Goal: Information Seeking & Learning: Check status

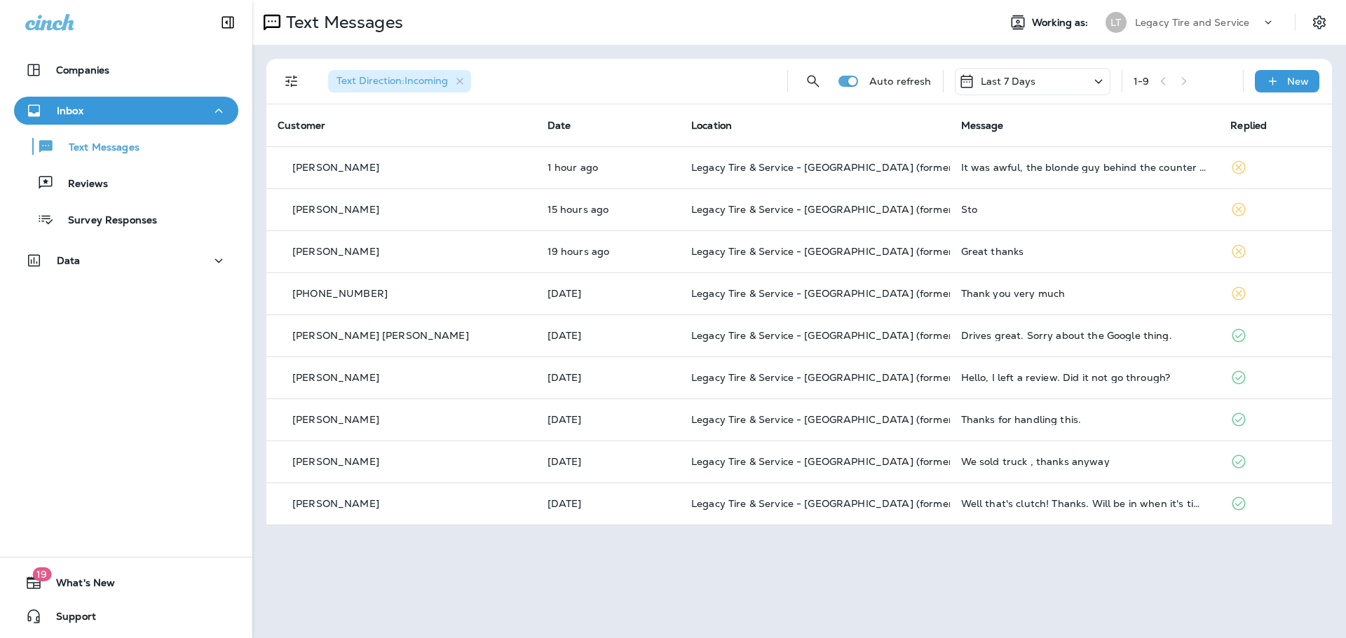
click at [959, 176] on td "It was awful, the blonde guy behind the counter was rude and the manager was in…" at bounding box center [1085, 167] width 270 height 42
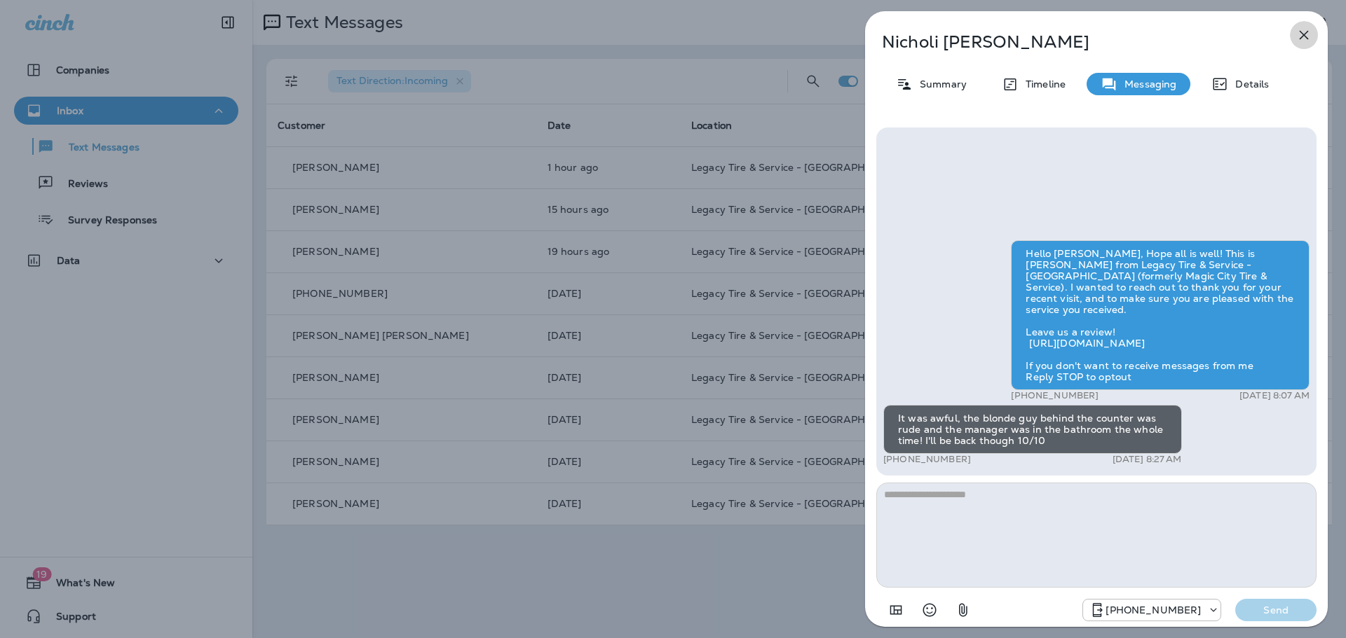
click at [1301, 36] on icon "button" at bounding box center [1303, 35] width 17 height 17
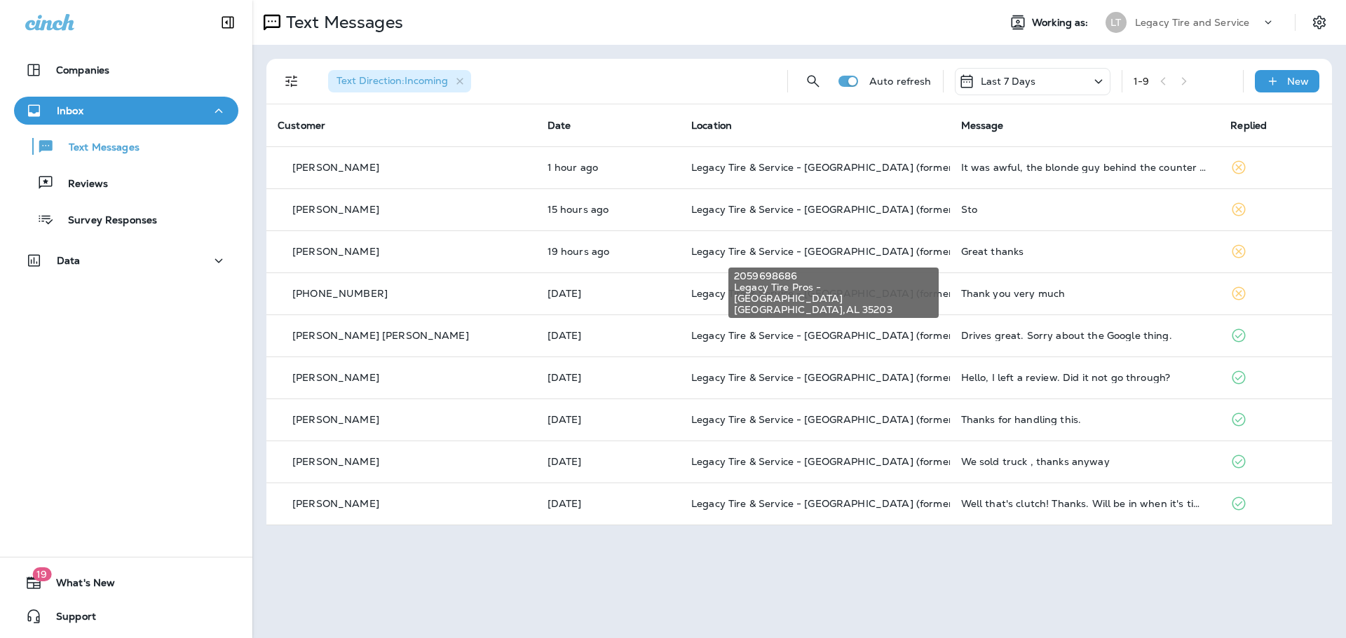
click at [691, 254] on span "Legacy Tire & Service - [GEOGRAPHIC_DATA] (formerly Magic City Tire & Service)" at bounding box center [888, 251] width 395 height 13
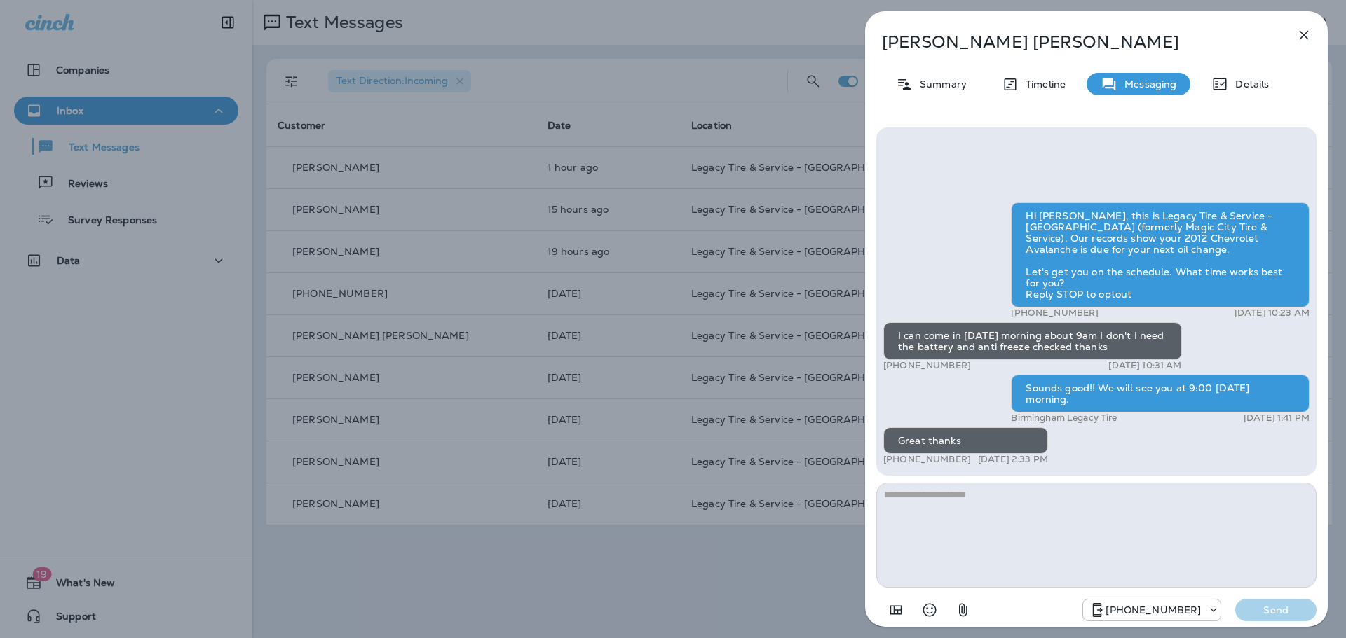
click at [1301, 39] on icon "button" at bounding box center [1303, 35] width 17 height 17
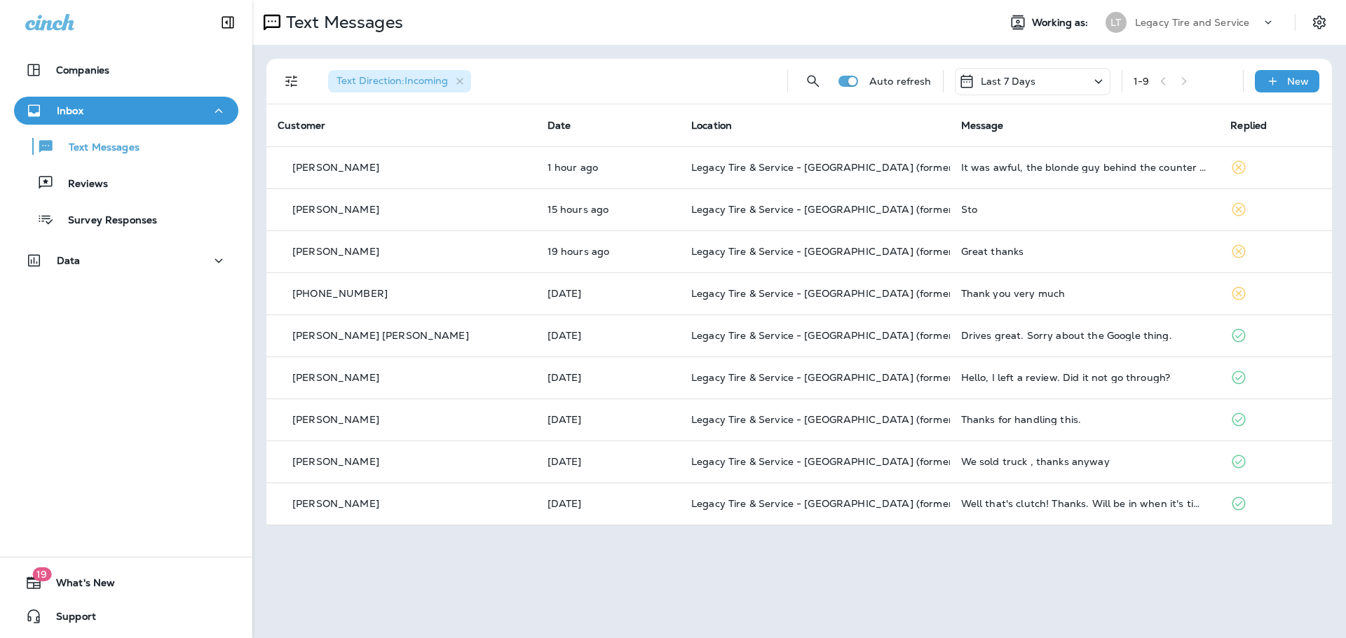
click at [1018, 383] on td "Hello, I left a review. Did it not go through?" at bounding box center [1085, 378] width 270 height 42
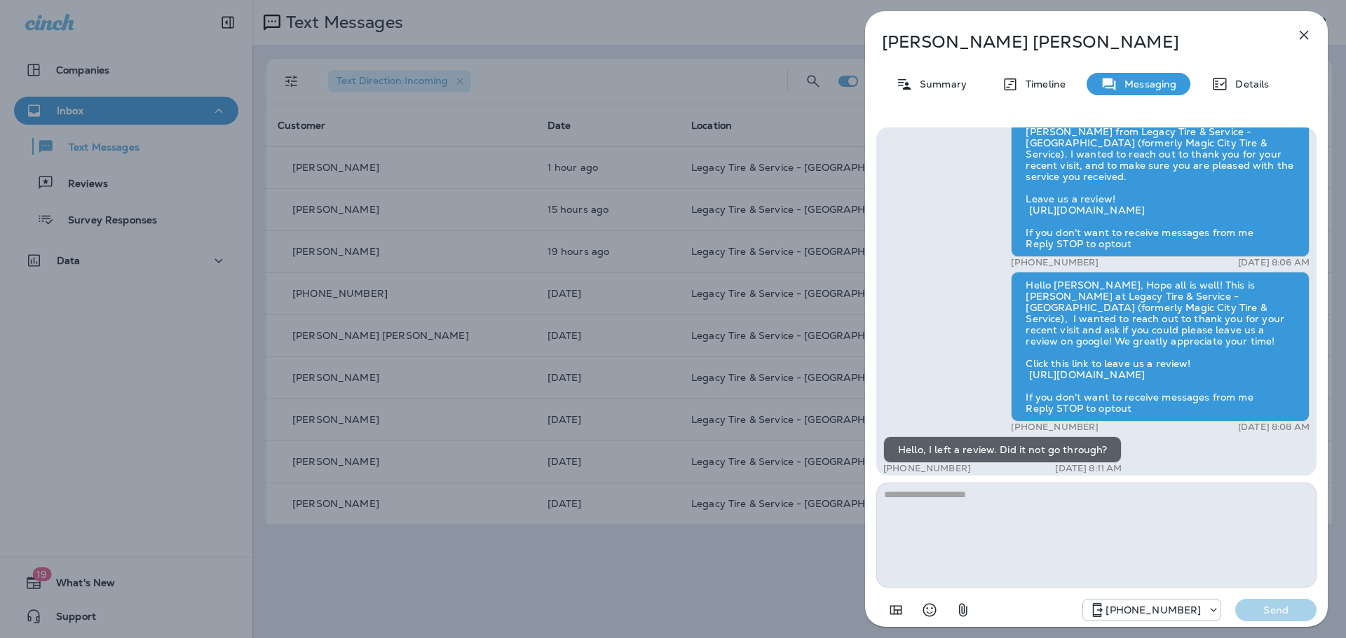
scroll to position [-123, 0]
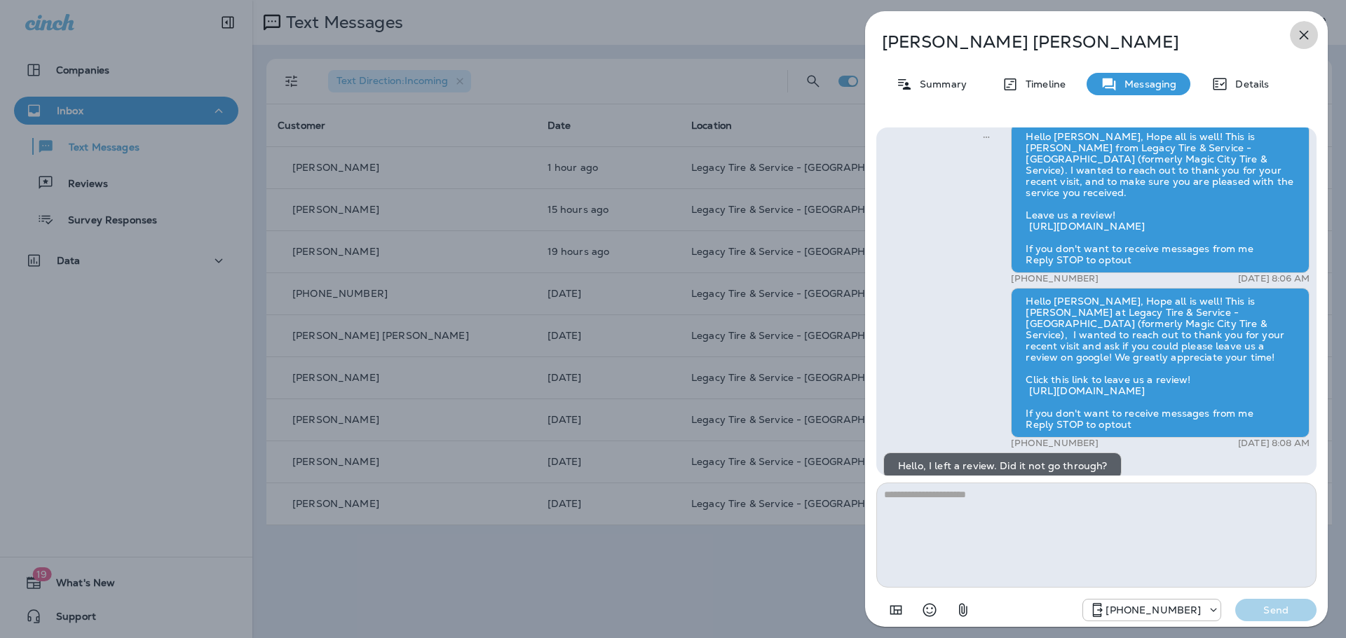
click at [1305, 39] on icon "button" at bounding box center [1303, 35] width 17 height 17
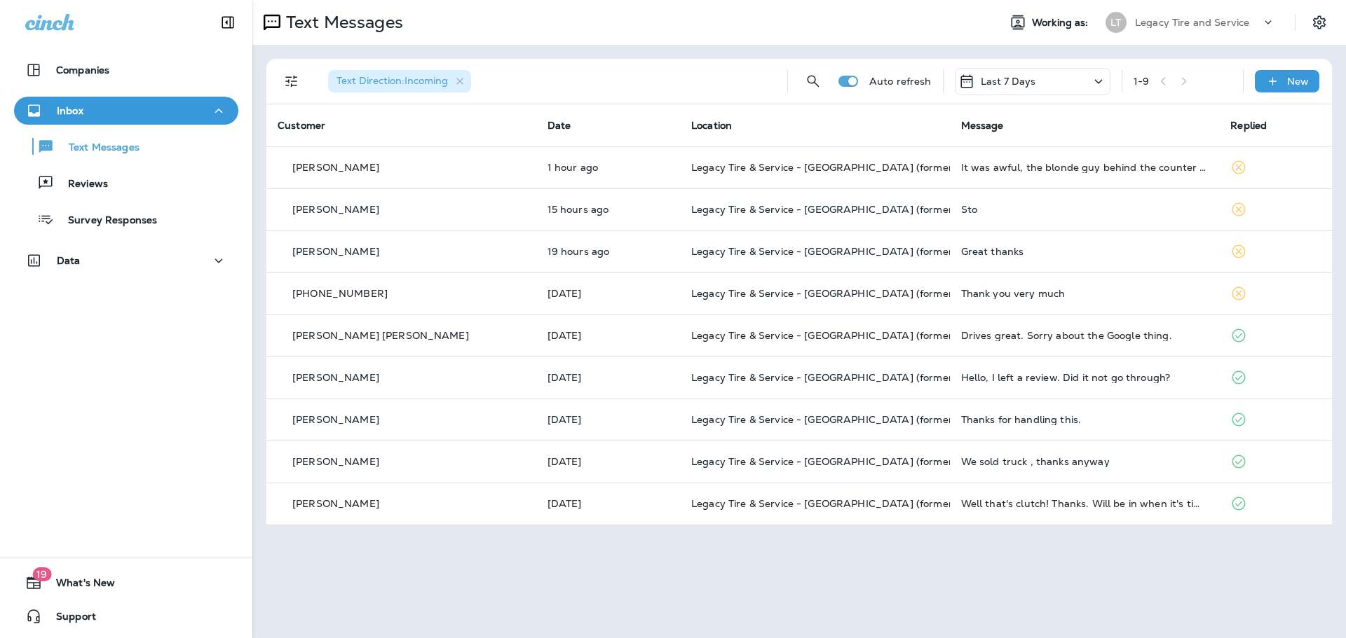
click at [80, 182] on p "Reviews" at bounding box center [81, 184] width 54 height 13
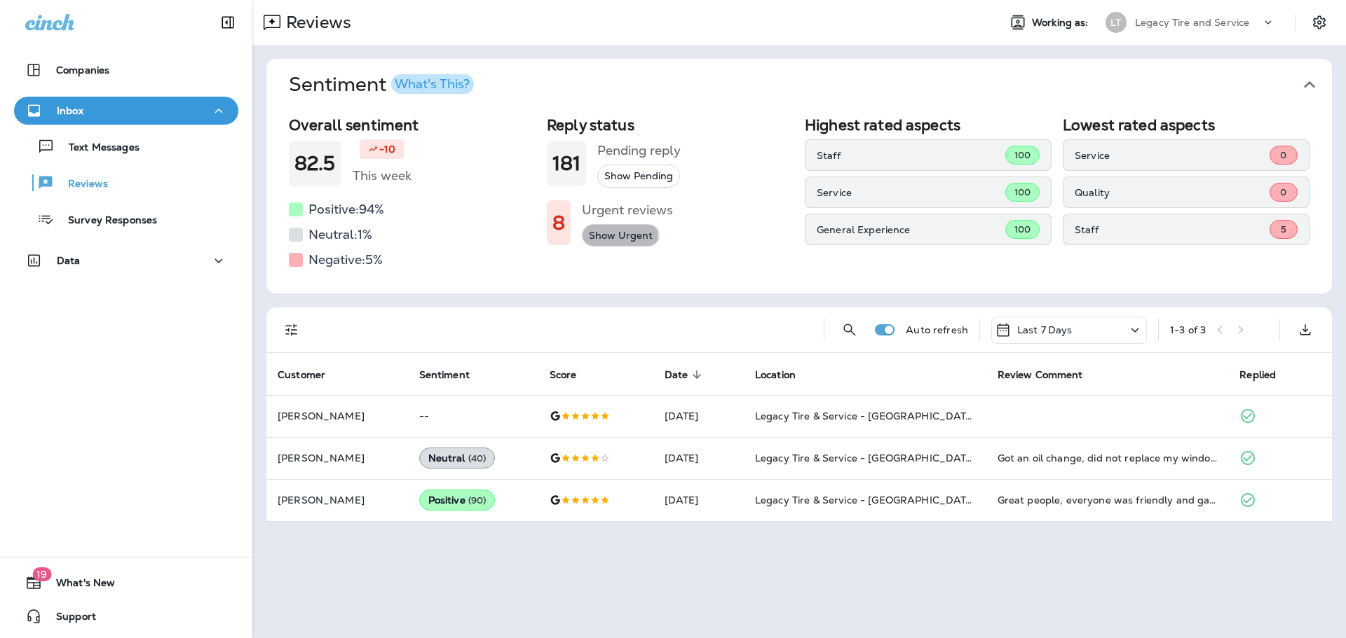
click at [609, 237] on button "Show Urgent" at bounding box center [621, 235] width 78 height 23
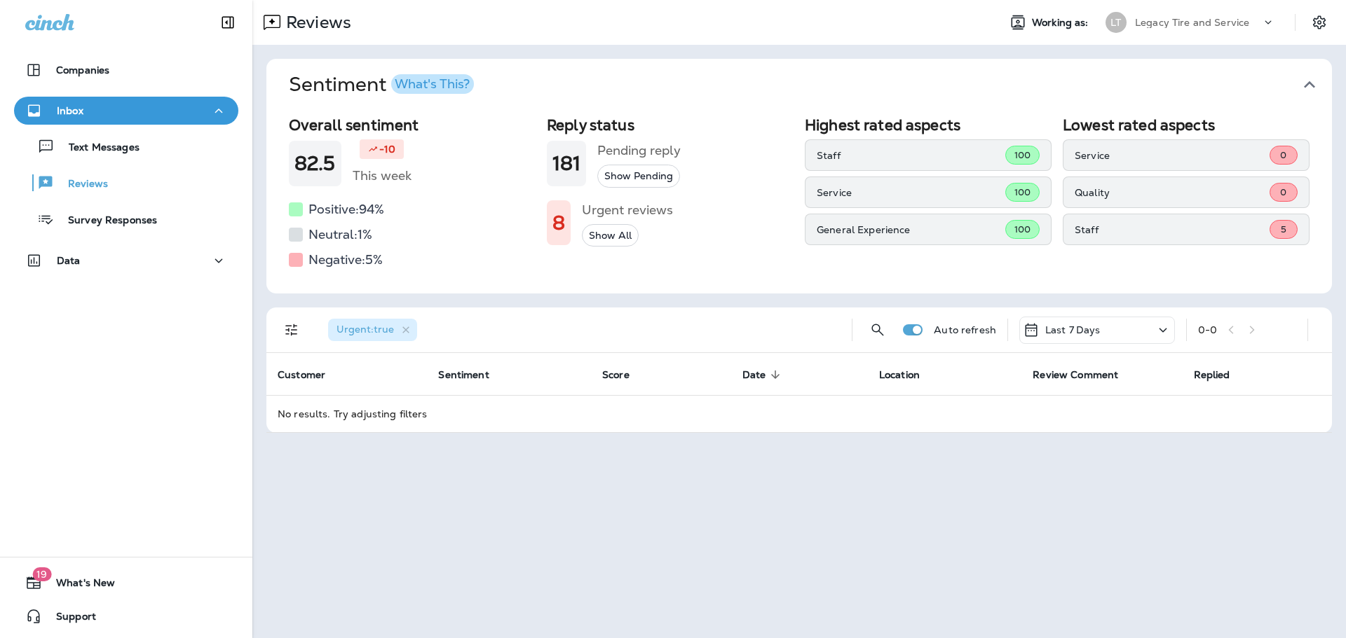
click at [1133, 335] on div "Last 7 Days" at bounding box center [1097, 330] width 156 height 27
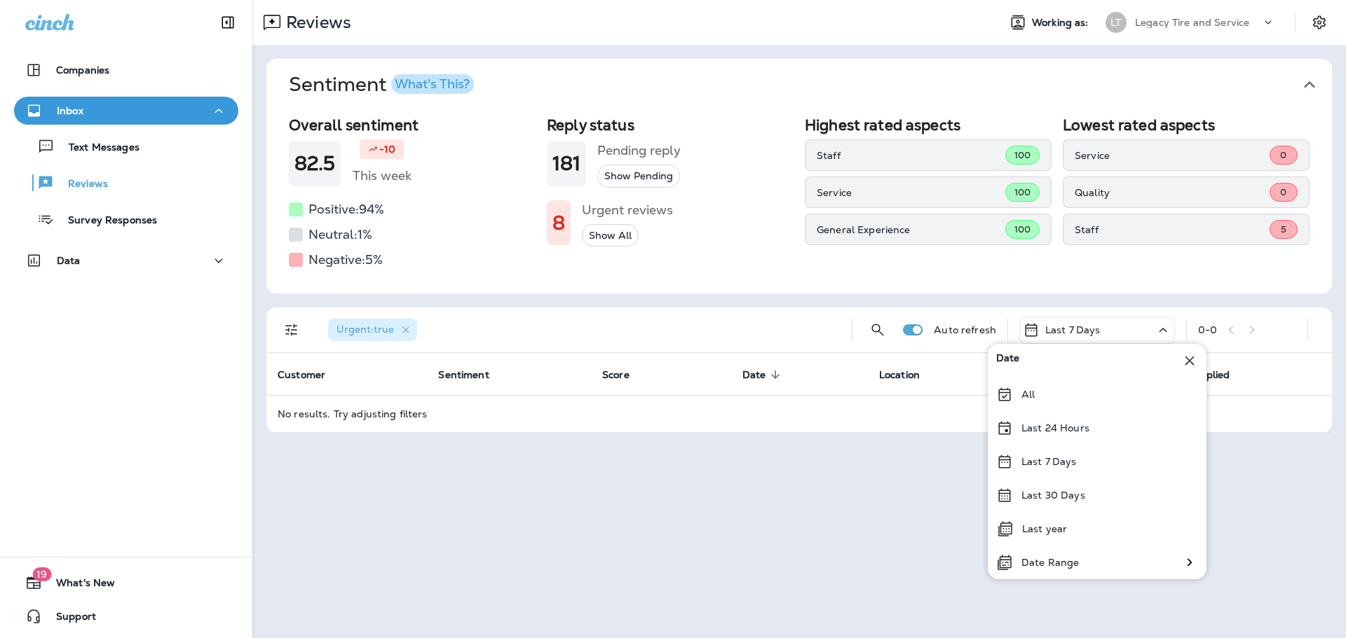
click at [1072, 524] on div "Last year" at bounding box center [1096, 529] width 219 height 34
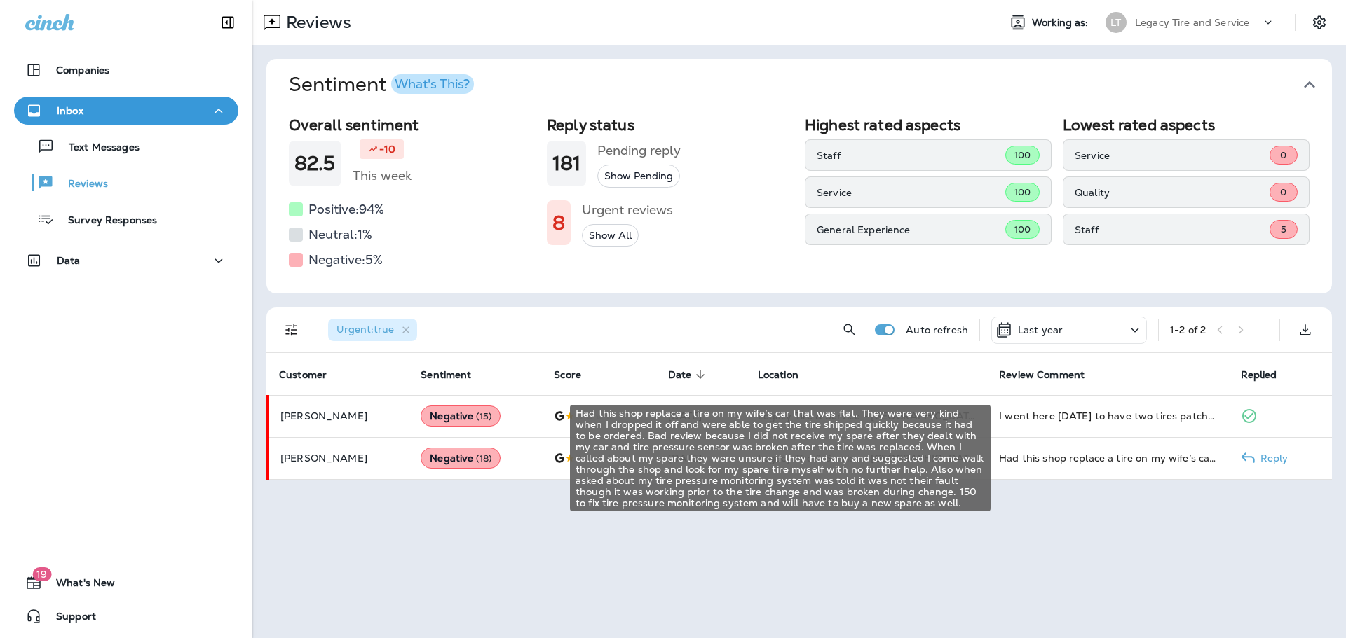
click at [1009, 460] on div "Had this shop replace a tire on my wife’s car that was flat. They were very kin…" at bounding box center [1108, 458] width 219 height 14
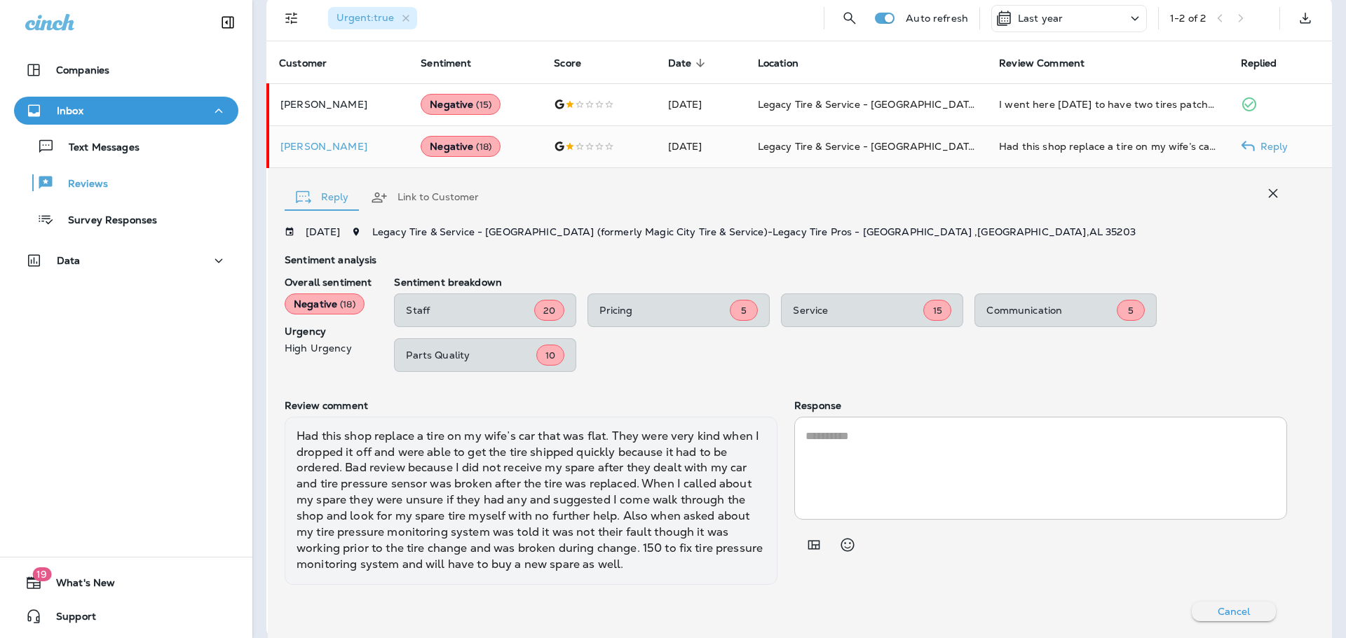
scroll to position [311, 0]
click at [1264, 189] on icon "button" at bounding box center [1272, 193] width 17 height 17
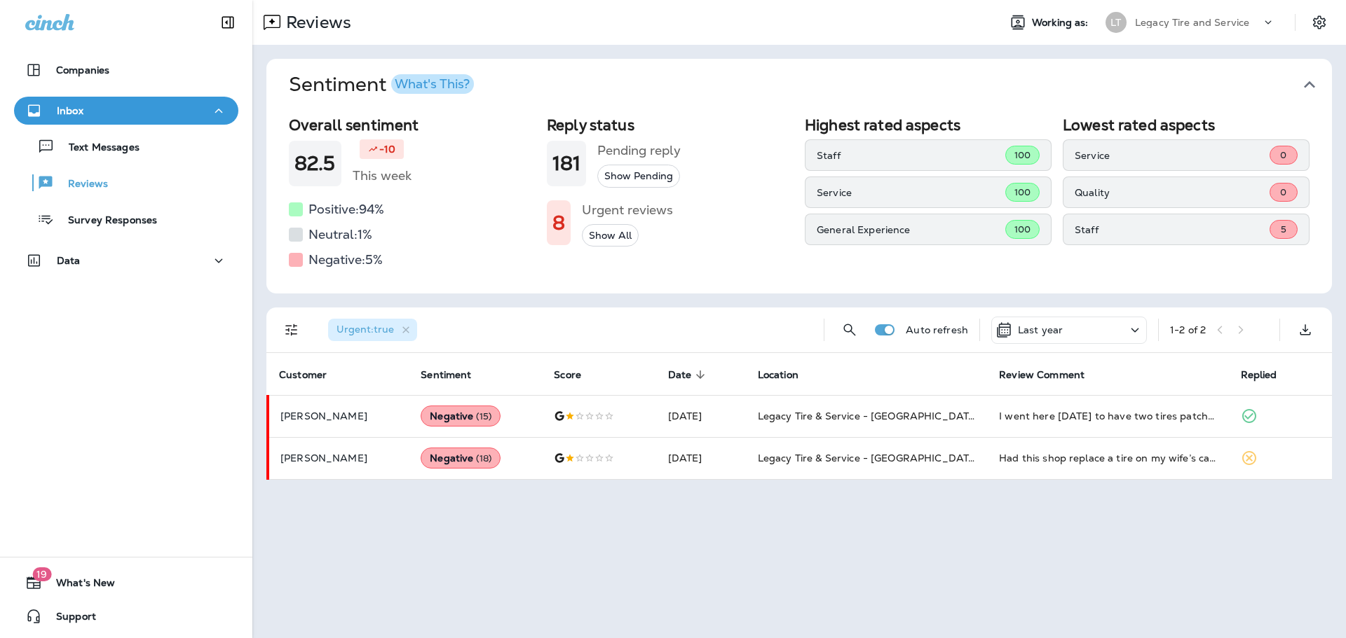
click at [620, 233] on button "Show All" at bounding box center [610, 235] width 57 height 23
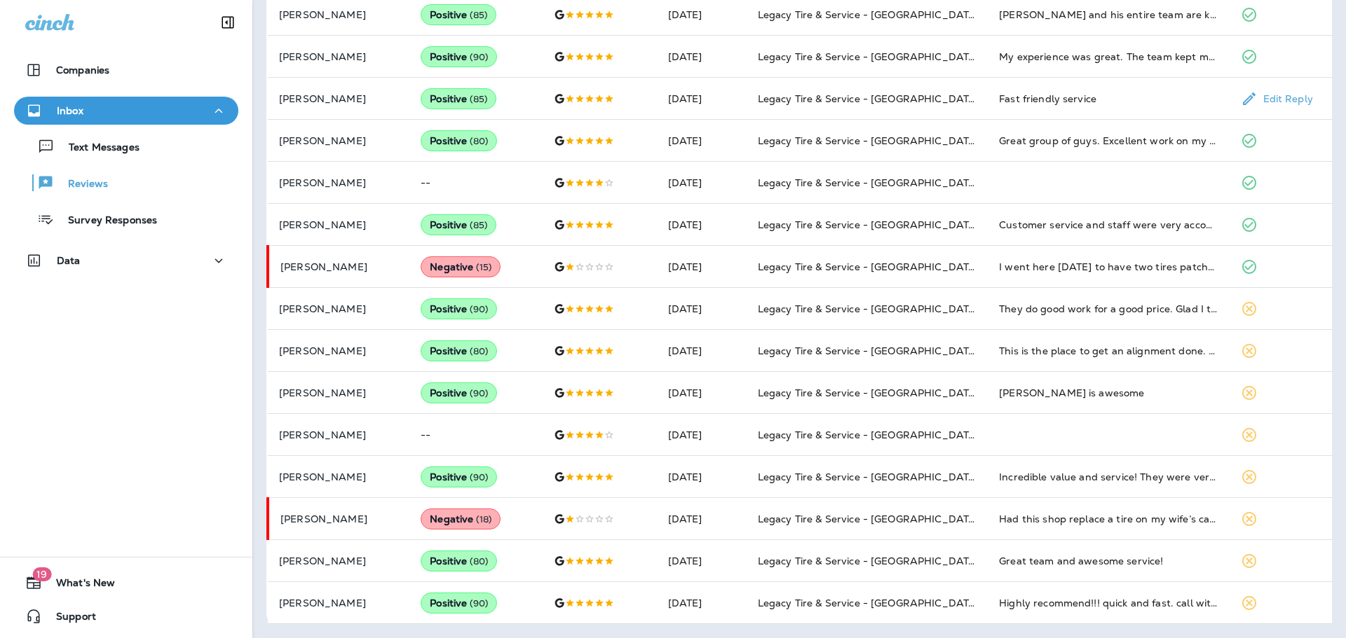
scroll to position [50, 0]
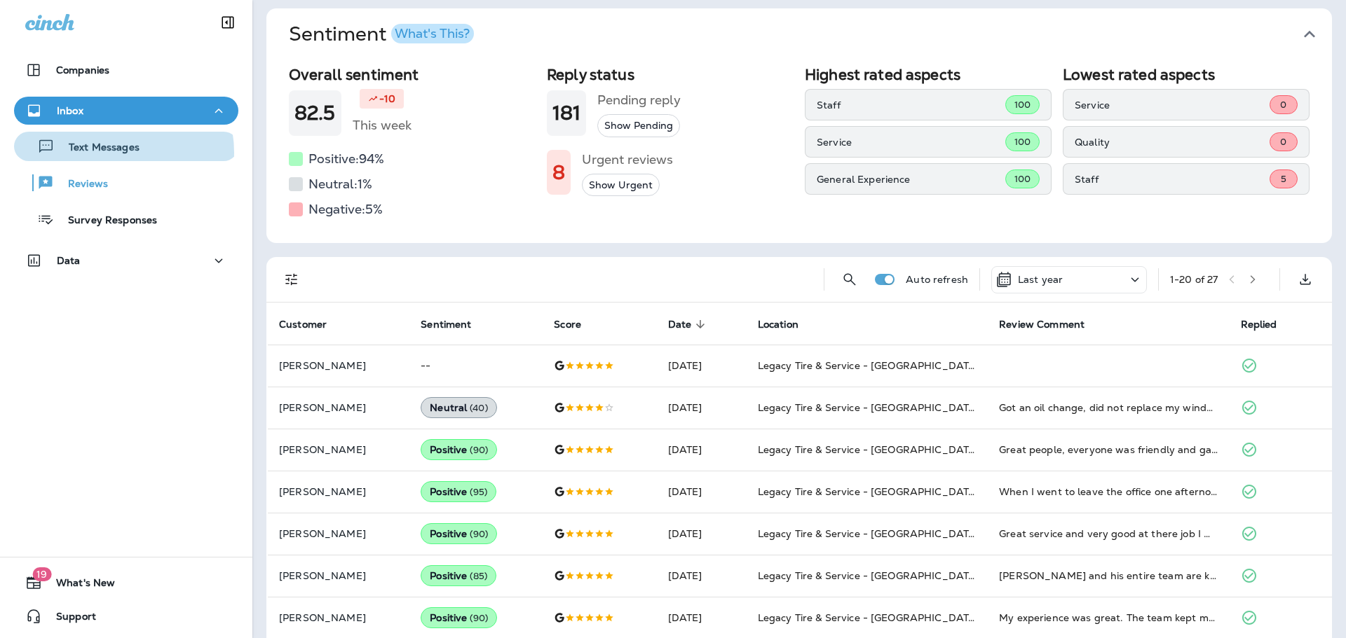
click at [111, 153] on p "Text Messages" at bounding box center [97, 148] width 85 height 13
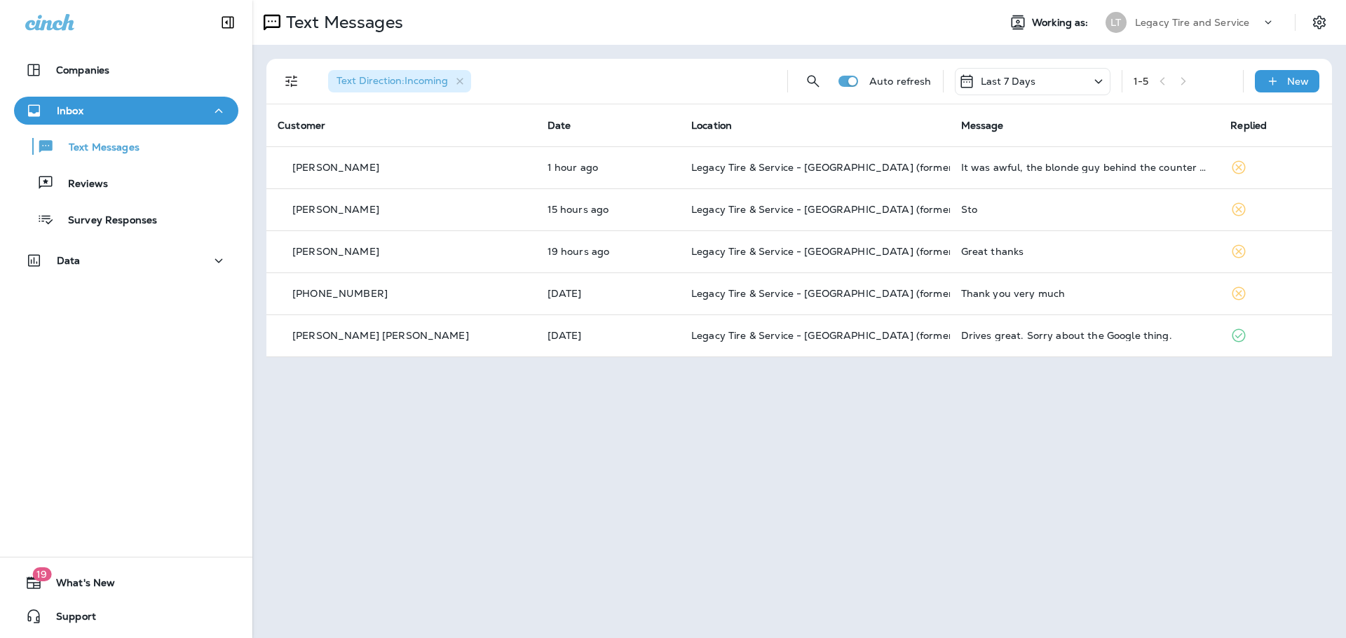
click at [1009, 178] on td "It was awful, the blonde guy behind the counter was rude and the manager was in…" at bounding box center [1085, 167] width 270 height 42
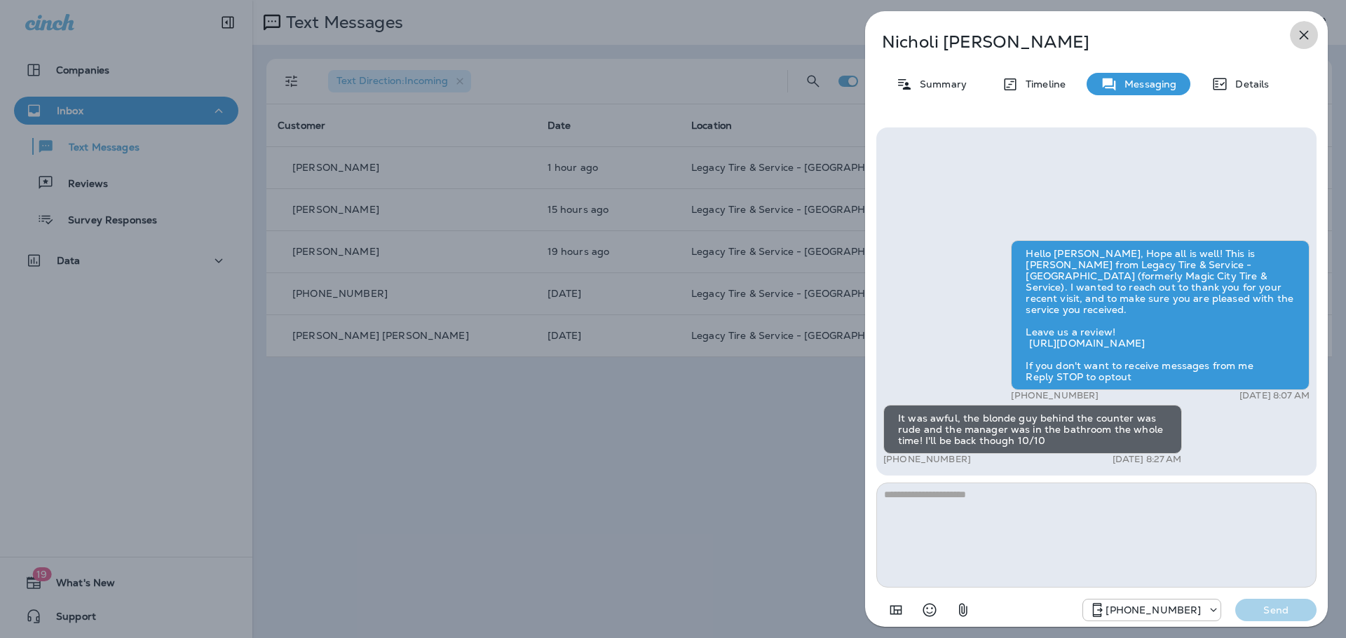
click at [1300, 39] on icon "button" at bounding box center [1303, 35] width 9 height 9
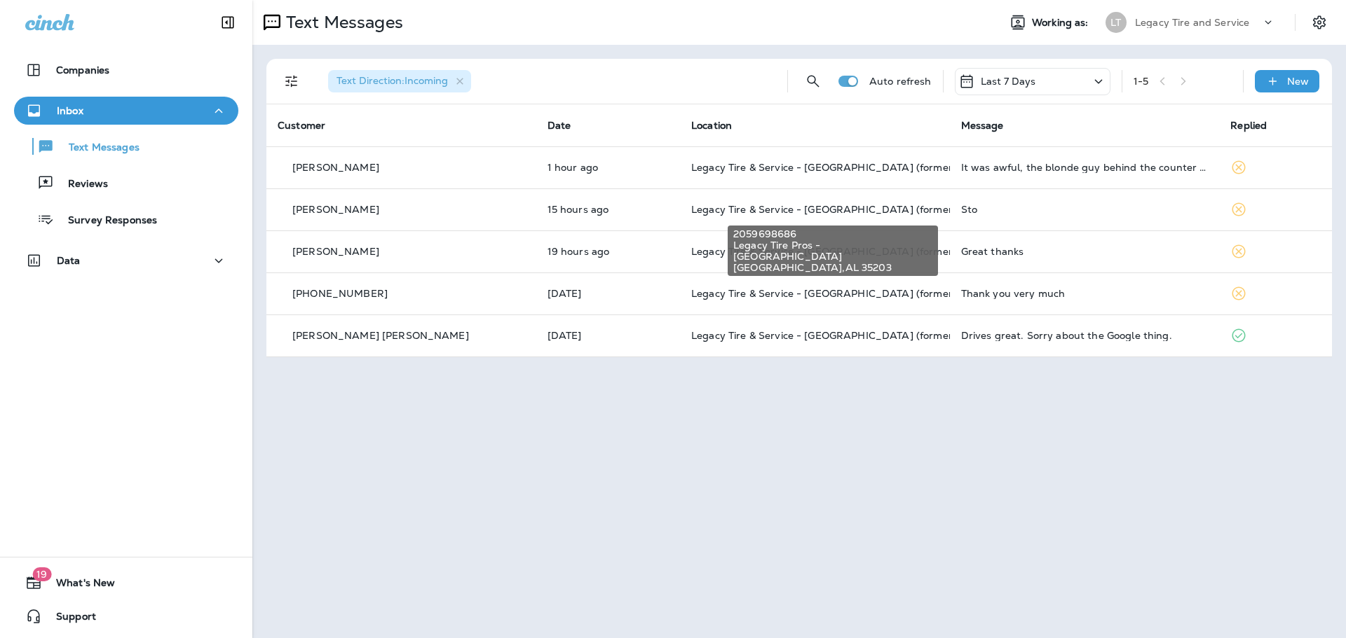
click at [824, 210] on span "Legacy Tire & Service - [GEOGRAPHIC_DATA] (formerly Magic City Tire & Service)" at bounding box center [888, 209] width 395 height 13
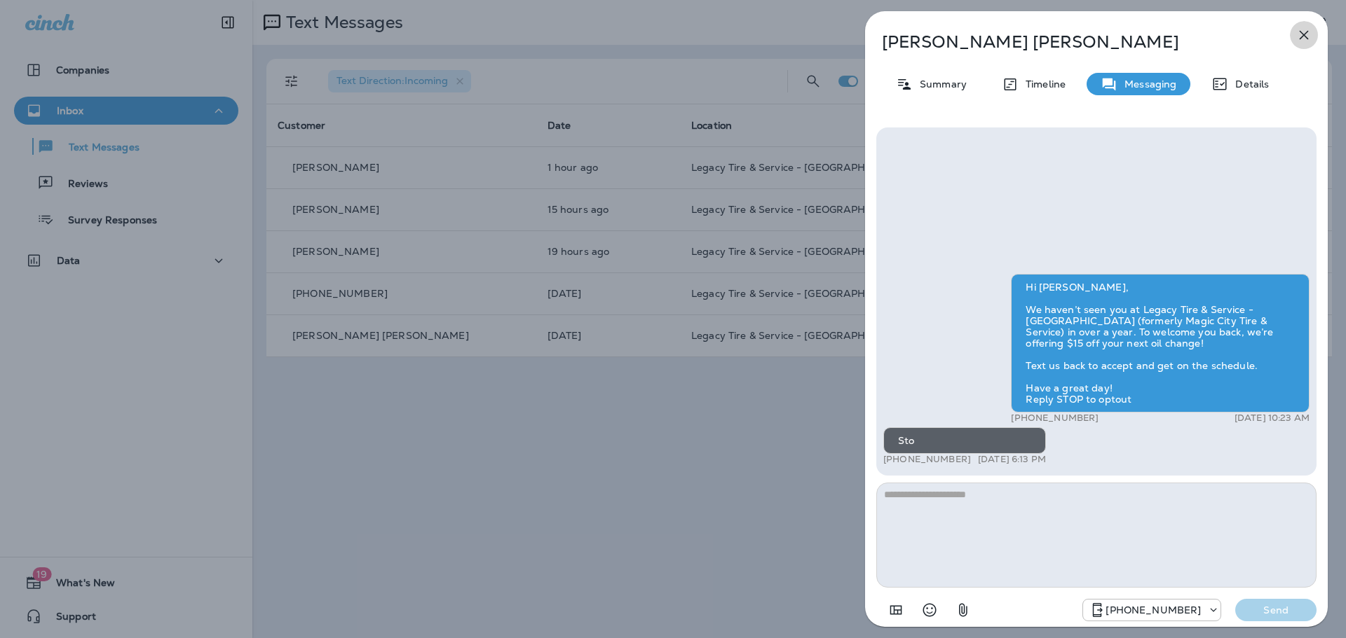
click at [1299, 30] on icon "button" at bounding box center [1303, 35] width 17 height 17
